Goal: Transaction & Acquisition: Purchase product/service

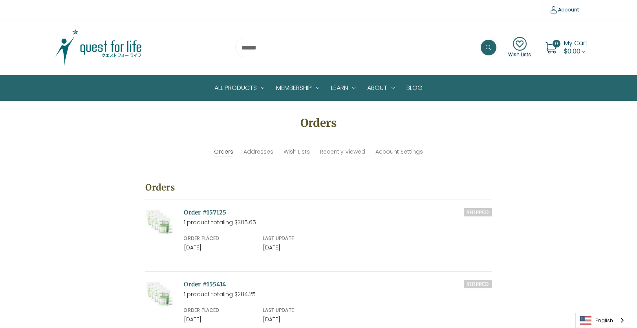
click at [99, 52] on img at bounding box center [99, 47] width 98 height 39
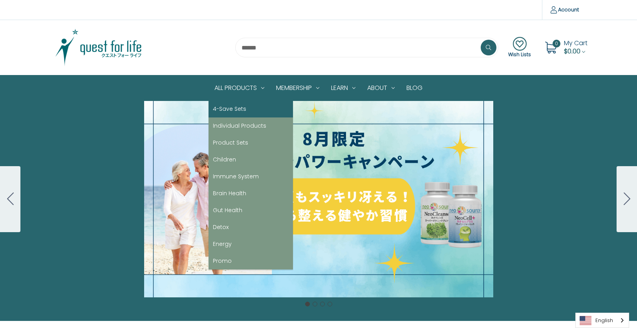
click at [228, 114] on link "4-Save Sets" at bounding box center [251, 109] width 84 height 17
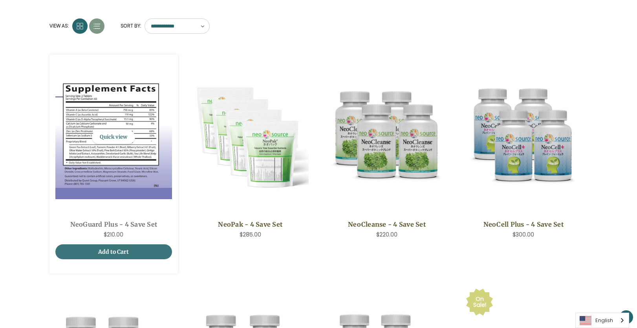
scroll to position [105, 0]
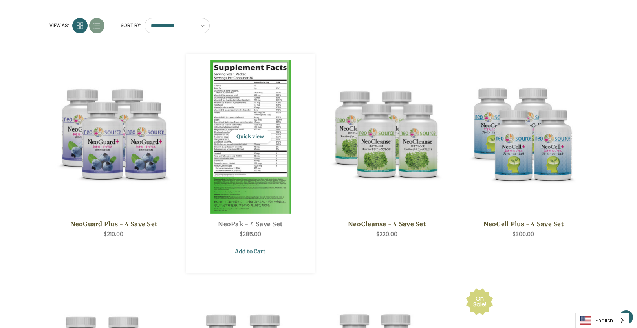
click at [245, 256] on link "Add to Cart" at bounding box center [250, 251] width 117 height 15
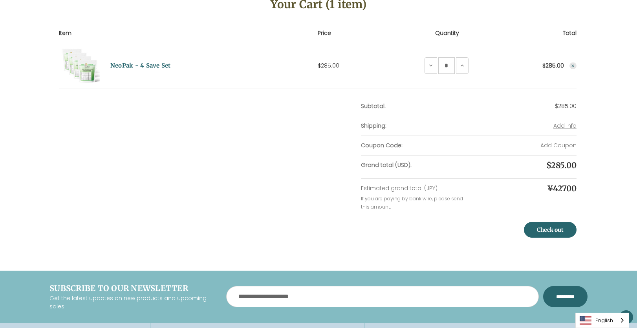
scroll to position [131, 0]
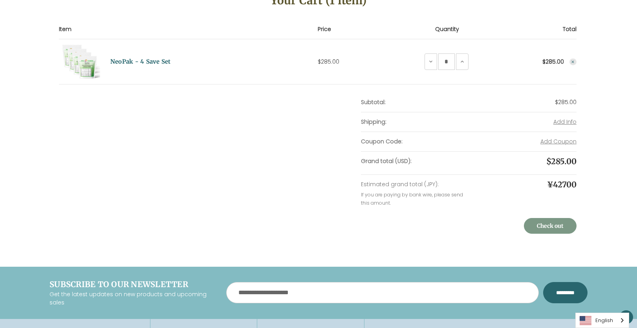
click at [535, 223] on link "Check out" at bounding box center [550, 226] width 53 height 16
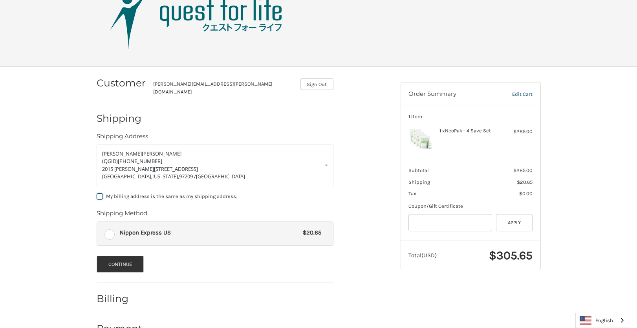
scroll to position [59, 0]
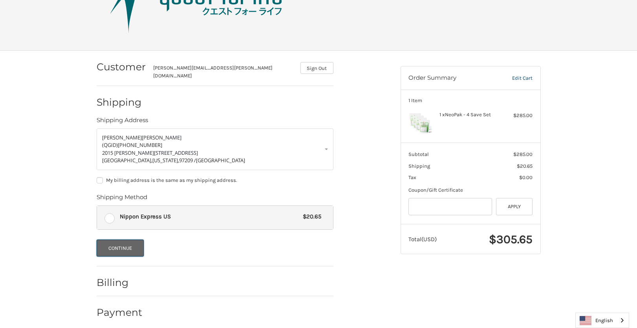
click at [121, 240] on button "Continue" at bounding box center [121, 248] width 48 height 17
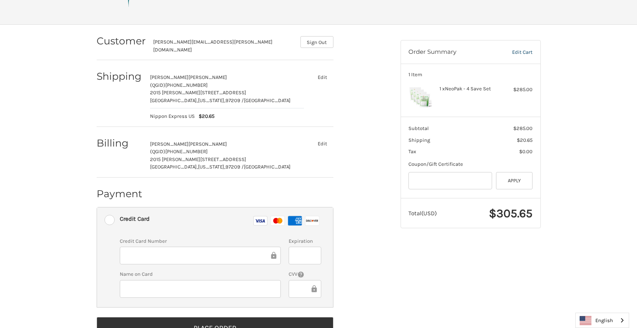
scroll to position [107, 0]
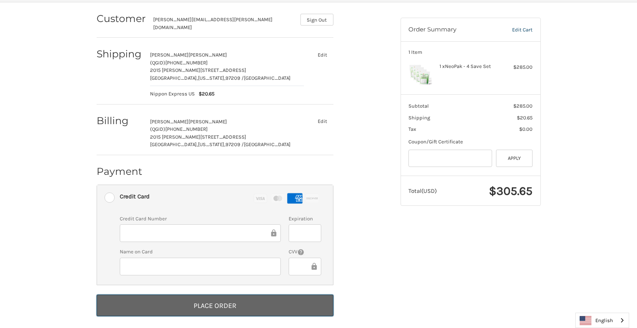
click at [218, 300] on button "Place Order" at bounding box center [215, 306] width 237 height 22
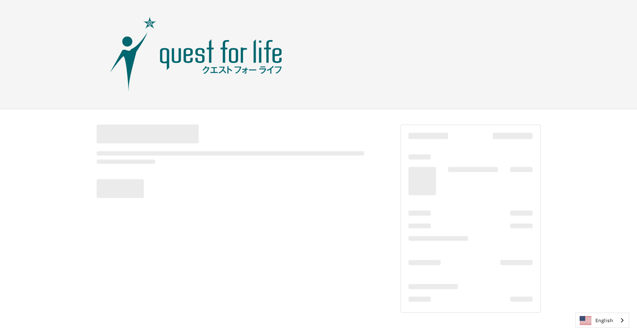
scroll to position [0, 0]
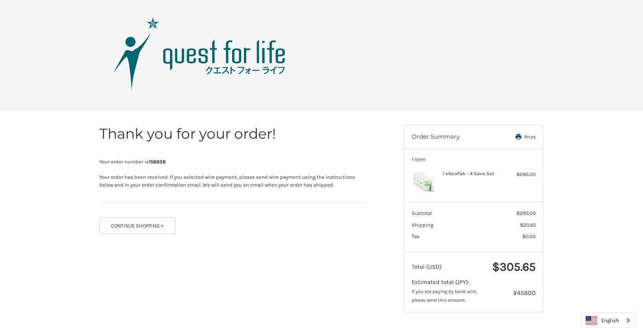
click at [49, 151] on div "Thank you for your order! Your order number is 158928 Your order has been recei…" at bounding box center [321, 219] width 643 height 218
click at [125, 228] on button "Continue Shopping »" at bounding box center [137, 225] width 76 height 17
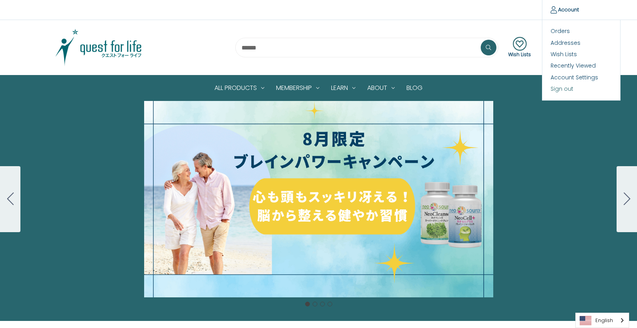
click at [566, 91] on link "Sign out" at bounding box center [582, 88] width 78 height 11
